Goal: Find specific page/section: Find specific page/section

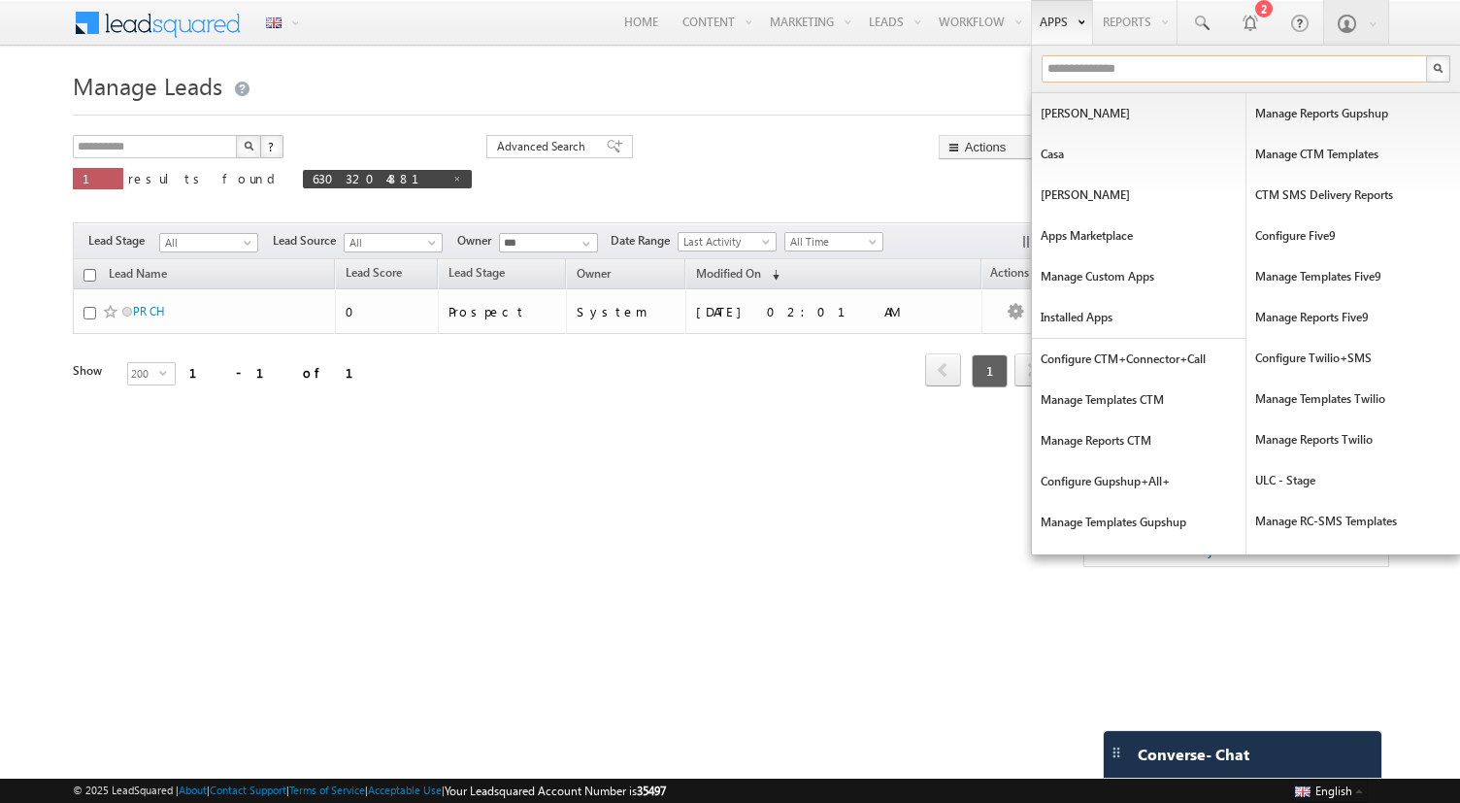
click at [1070, 77] on input "text" at bounding box center [1234, 68] width 387 height 27
click at [1069, 58] on input "text" at bounding box center [1234, 68] width 387 height 27
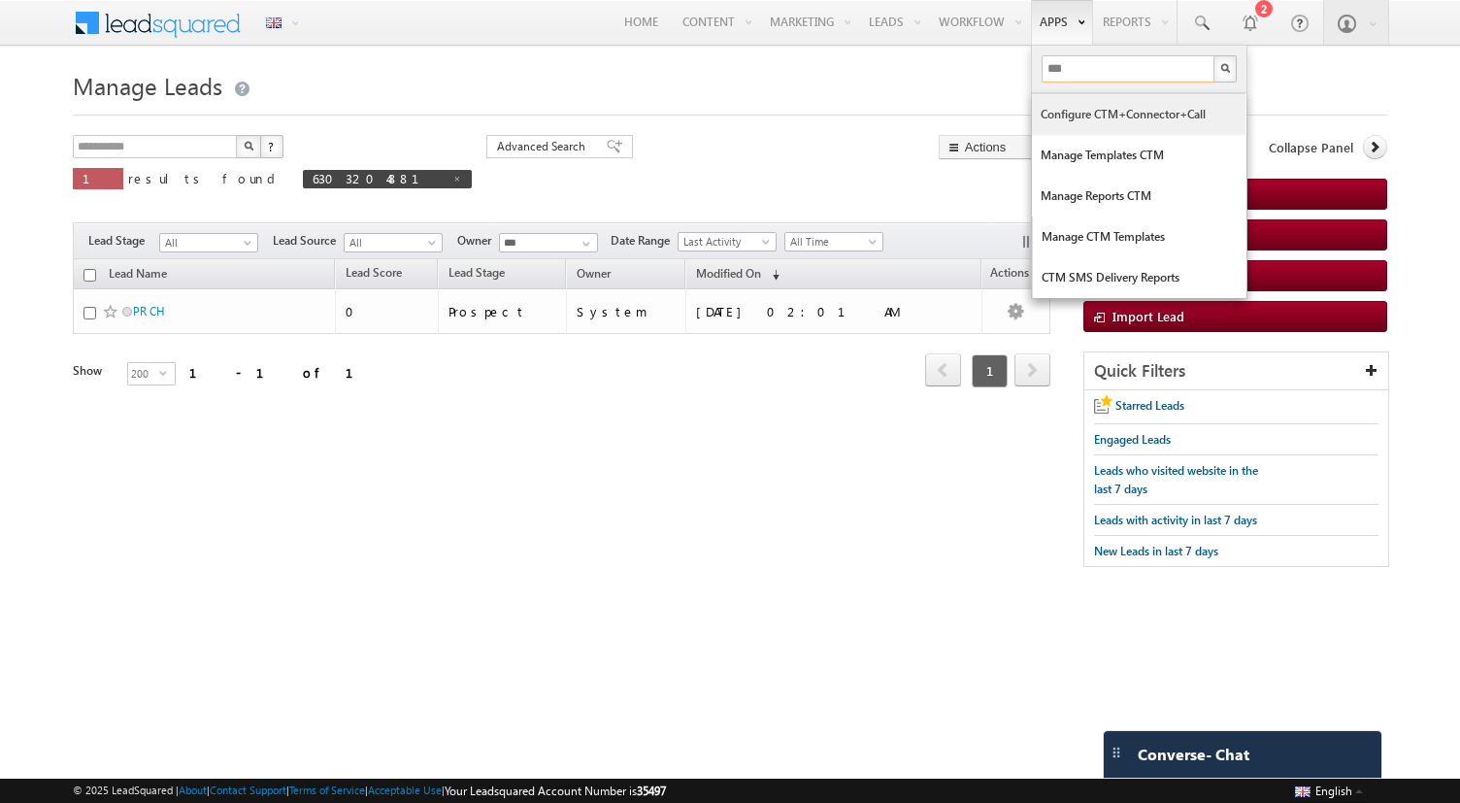
type input "***"
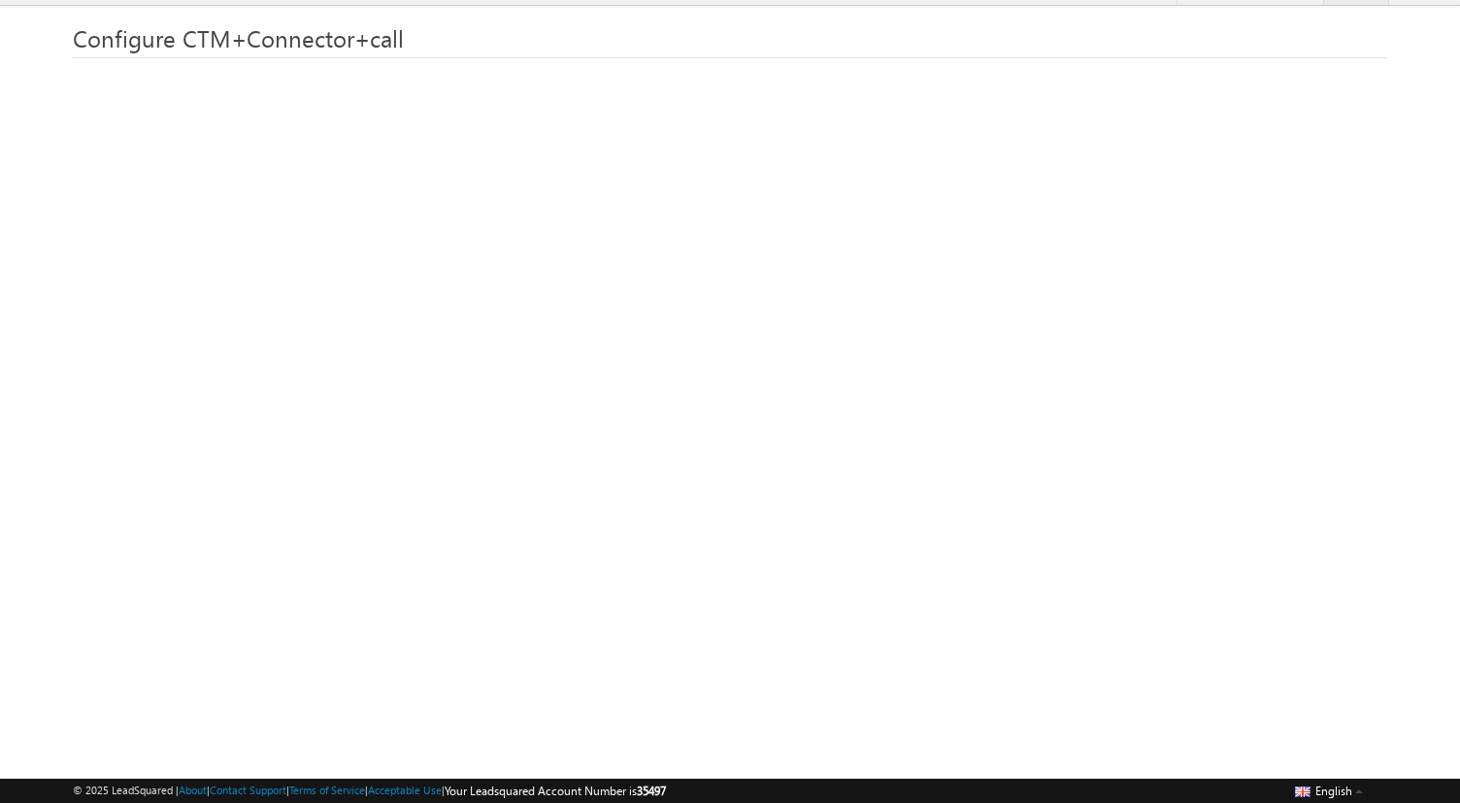
scroll to position [28, 0]
